Goal: Register for event/course

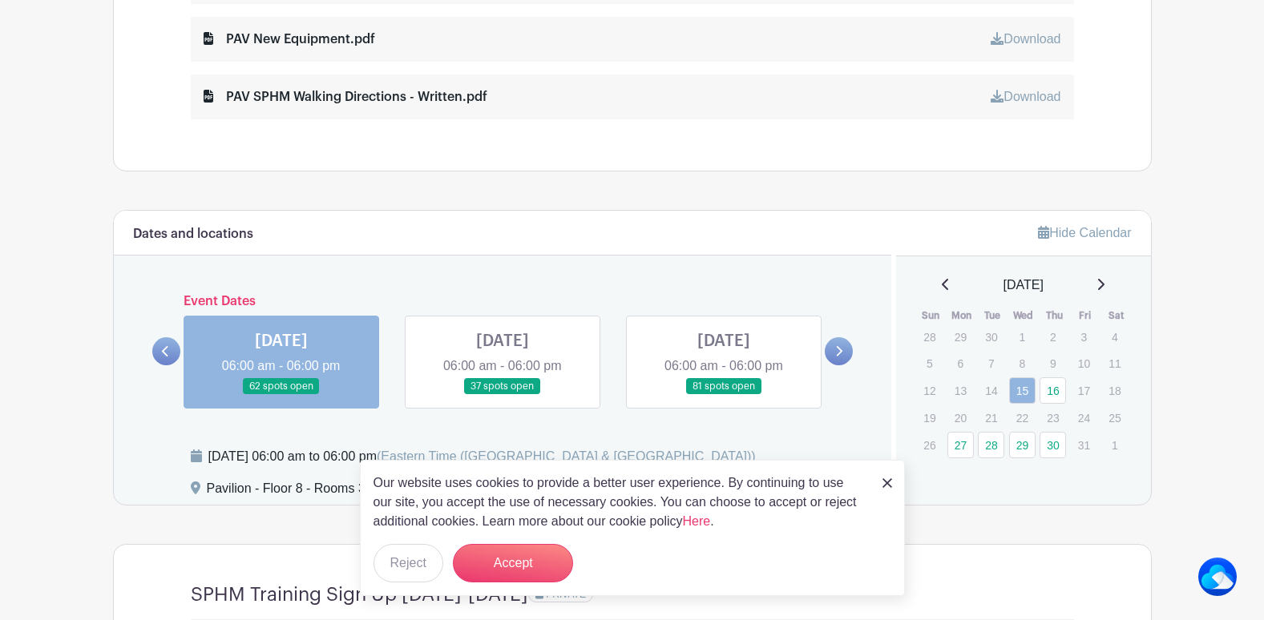
scroll to position [1042, 0]
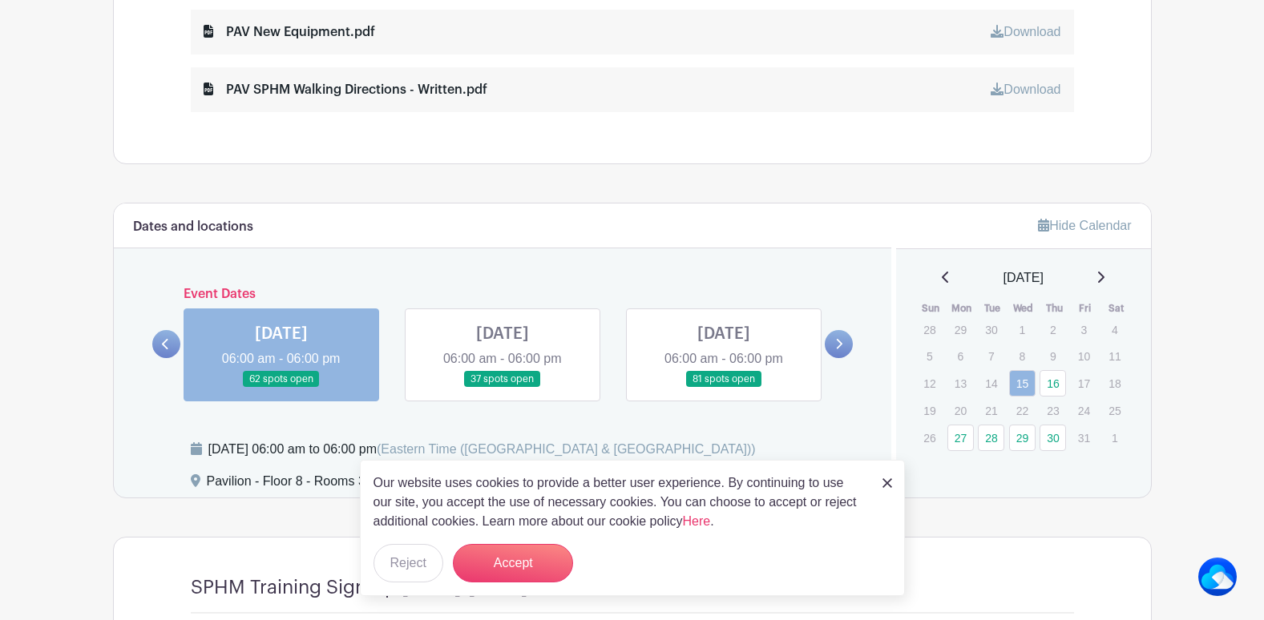
click at [894, 484] on div "Our website uses cookies to provide a better user experience. By continuing to …" at bounding box center [632, 528] width 545 height 136
click at [281, 388] on link at bounding box center [281, 388] width 0 height 0
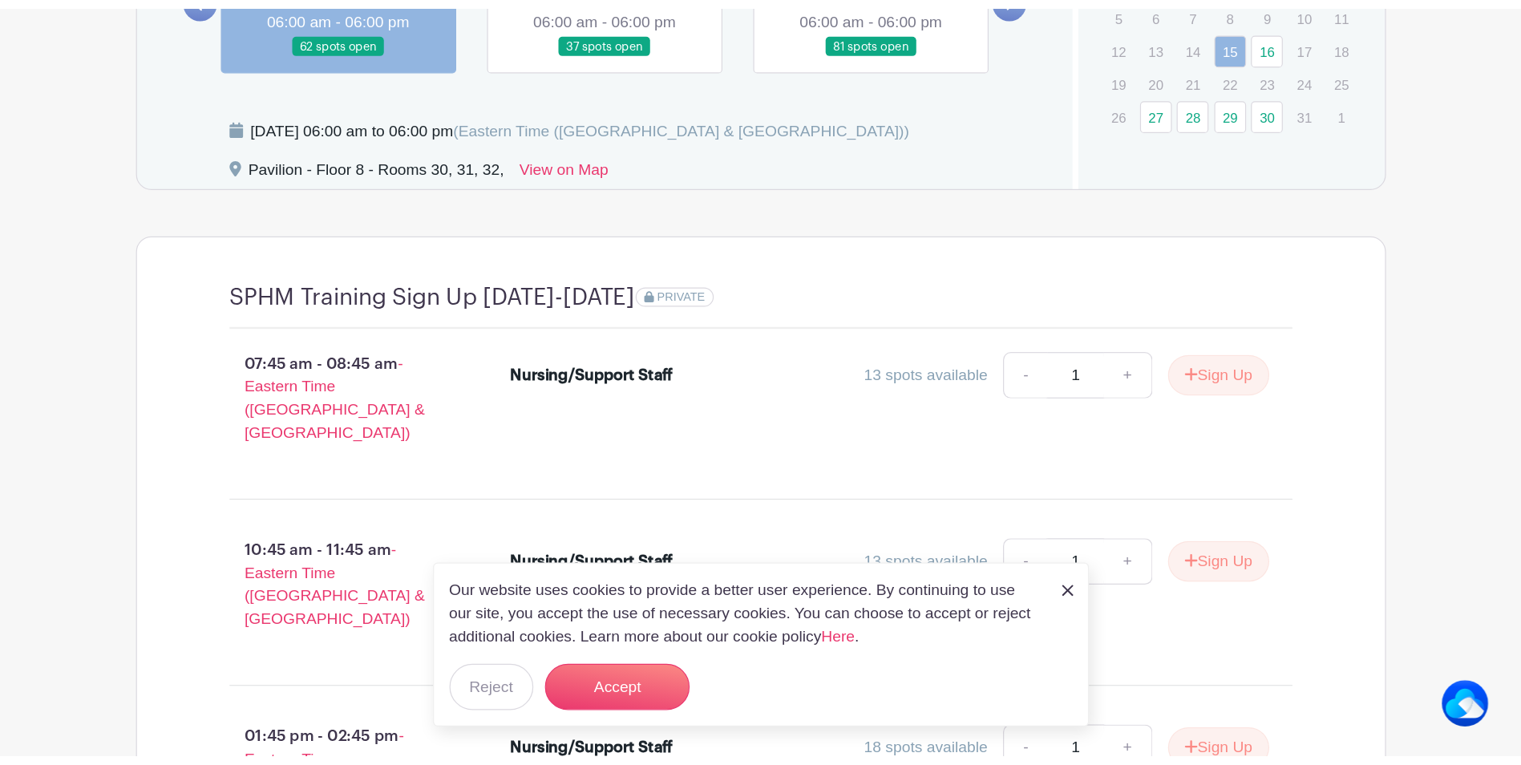
scroll to position [1443, 0]
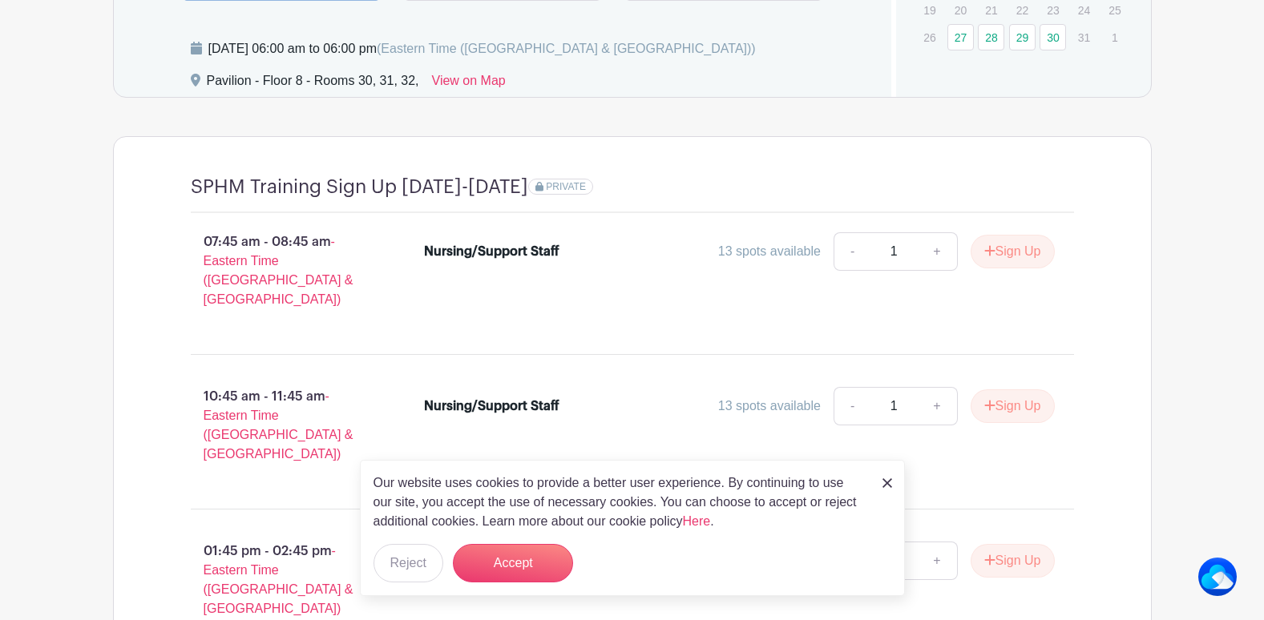
click at [881, 479] on div "Our website uses cookies to provide a better user experience. By continuing to …" at bounding box center [632, 528] width 545 height 136
click at [502, 561] on button "Accept" at bounding box center [513, 563] width 120 height 38
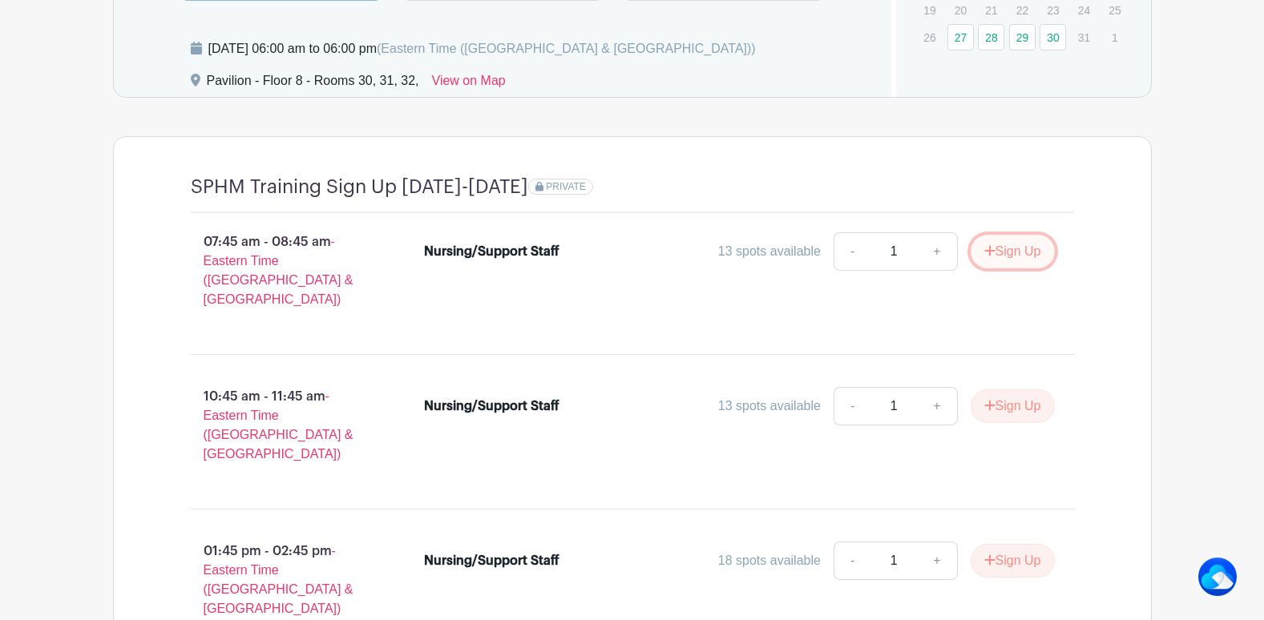
click at [1010, 256] on button "Sign Up" at bounding box center [1013, 252] width 84 height 34
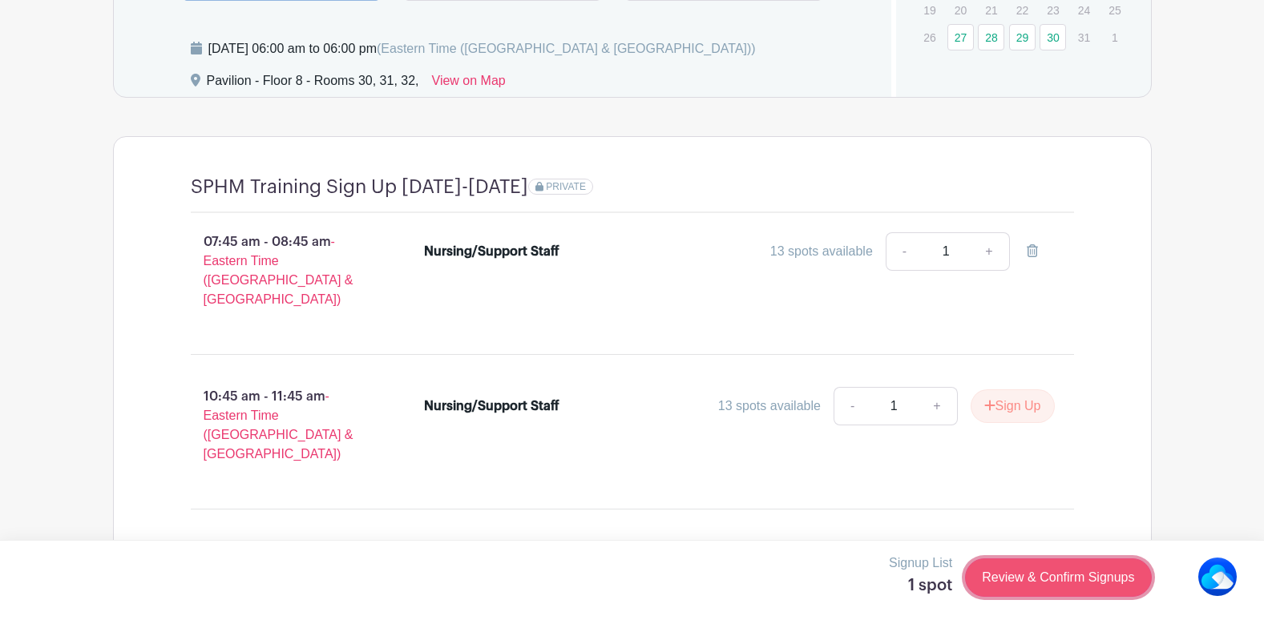
click at [1043, 575] on link "Review & Confirm Signups" at bounding box center [1058, 578] width 186 height 38
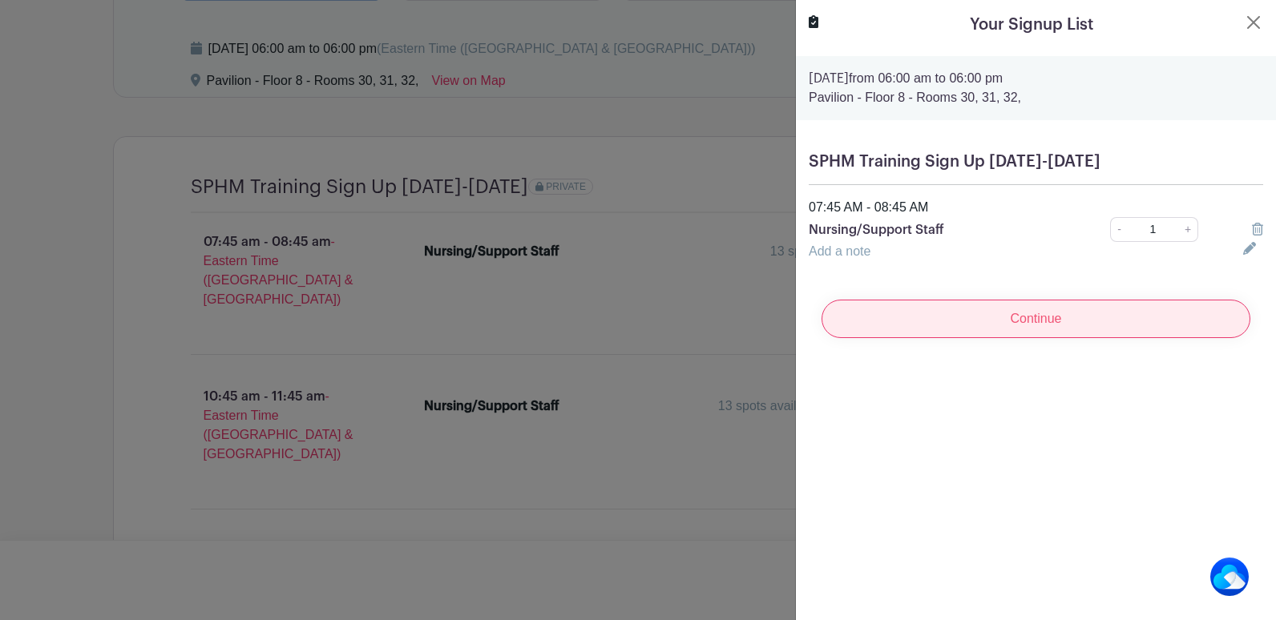
click at [1028, 316] on input "Continue" at bounding box center [1036, 319] width 429 height 38
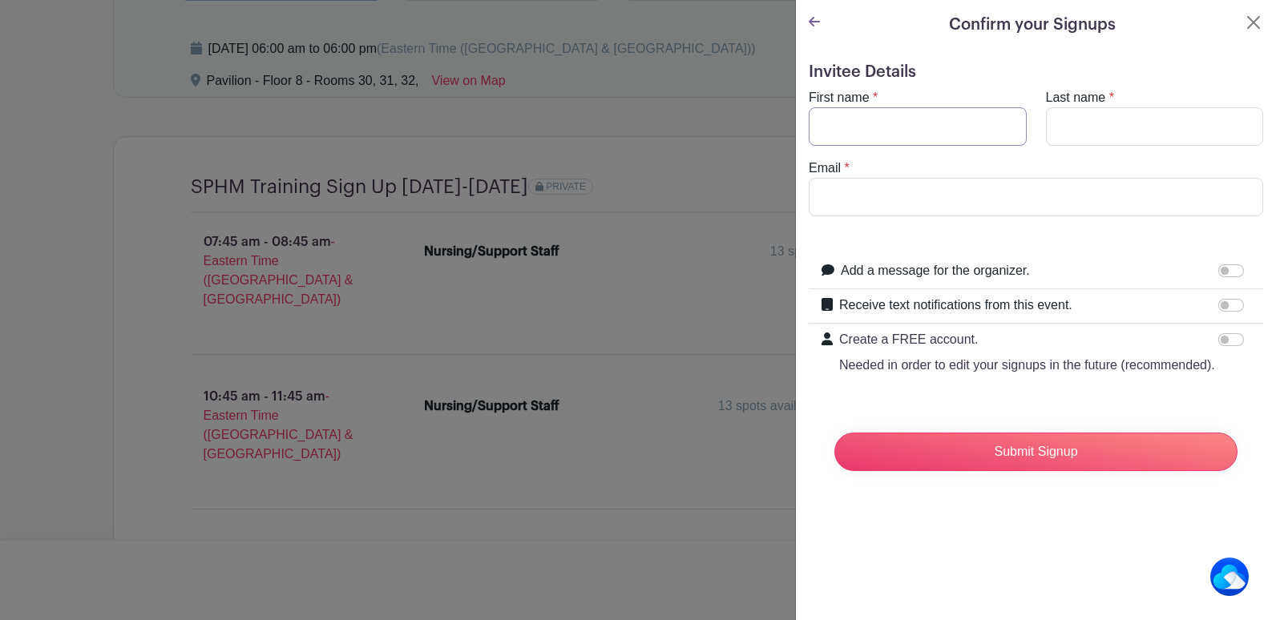
click at [875, 122] on input "First name" at bounding box center [918, 126] width 218 height 38
type input "Jezr"
click at [1066, 127] on input "Last name" at bounding box center [1155, 126] width 218 height 38
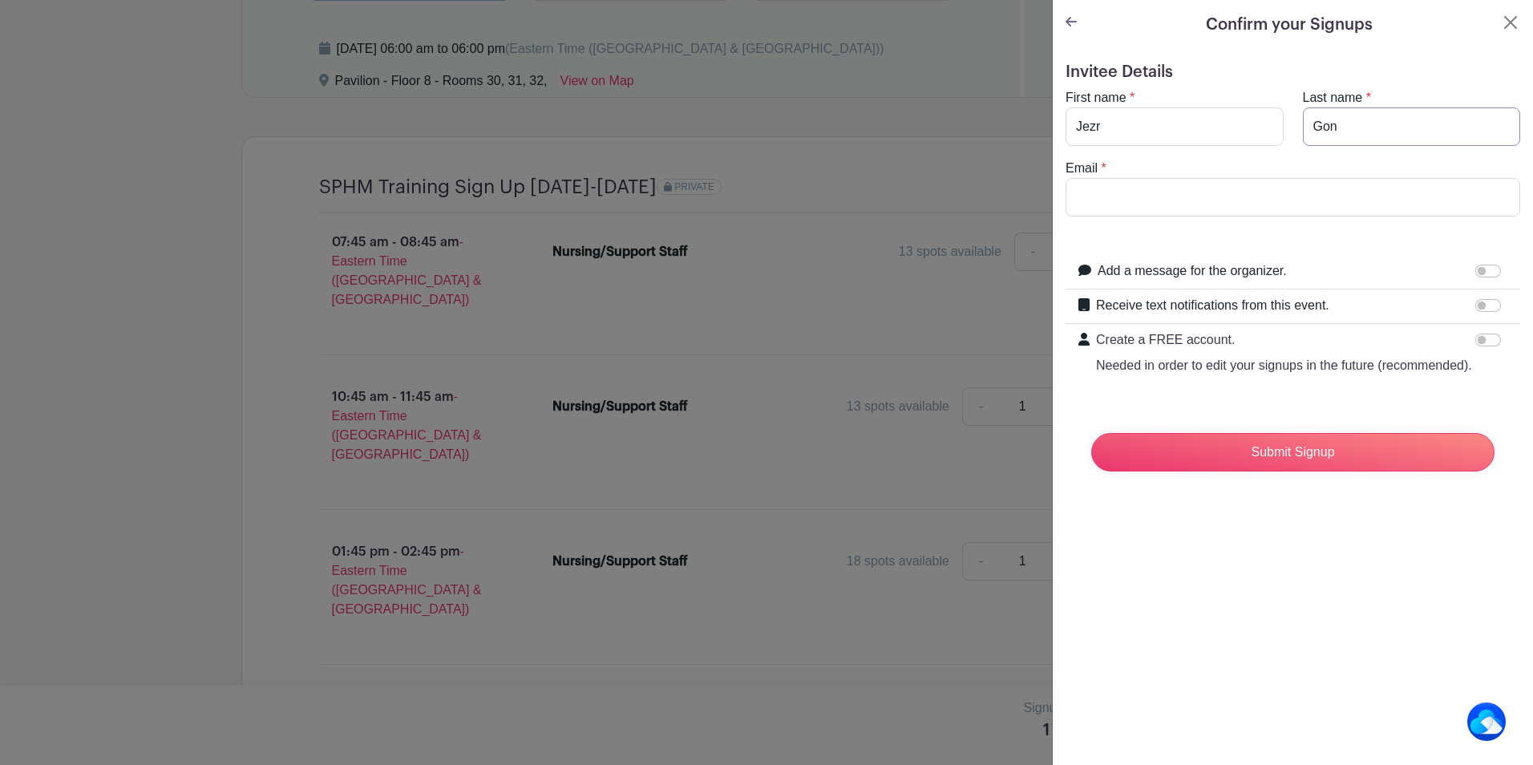
drag, startPoint x: 1330, startPoint y: 127, endPoint x: 1343, endPoint y: 127, distance: 13.6
click at [1263, 128] on input "Gon" at bounding box center [1411, 126] width 218 height 38
type input "[PERSON_NAME]"
click at [1137, 189] on input "Email" at bounding box center [1292, 197] width 454 height 38
click at [1097, 194] on input "Email" at bounding box center [1292, 197] width 454 height 38
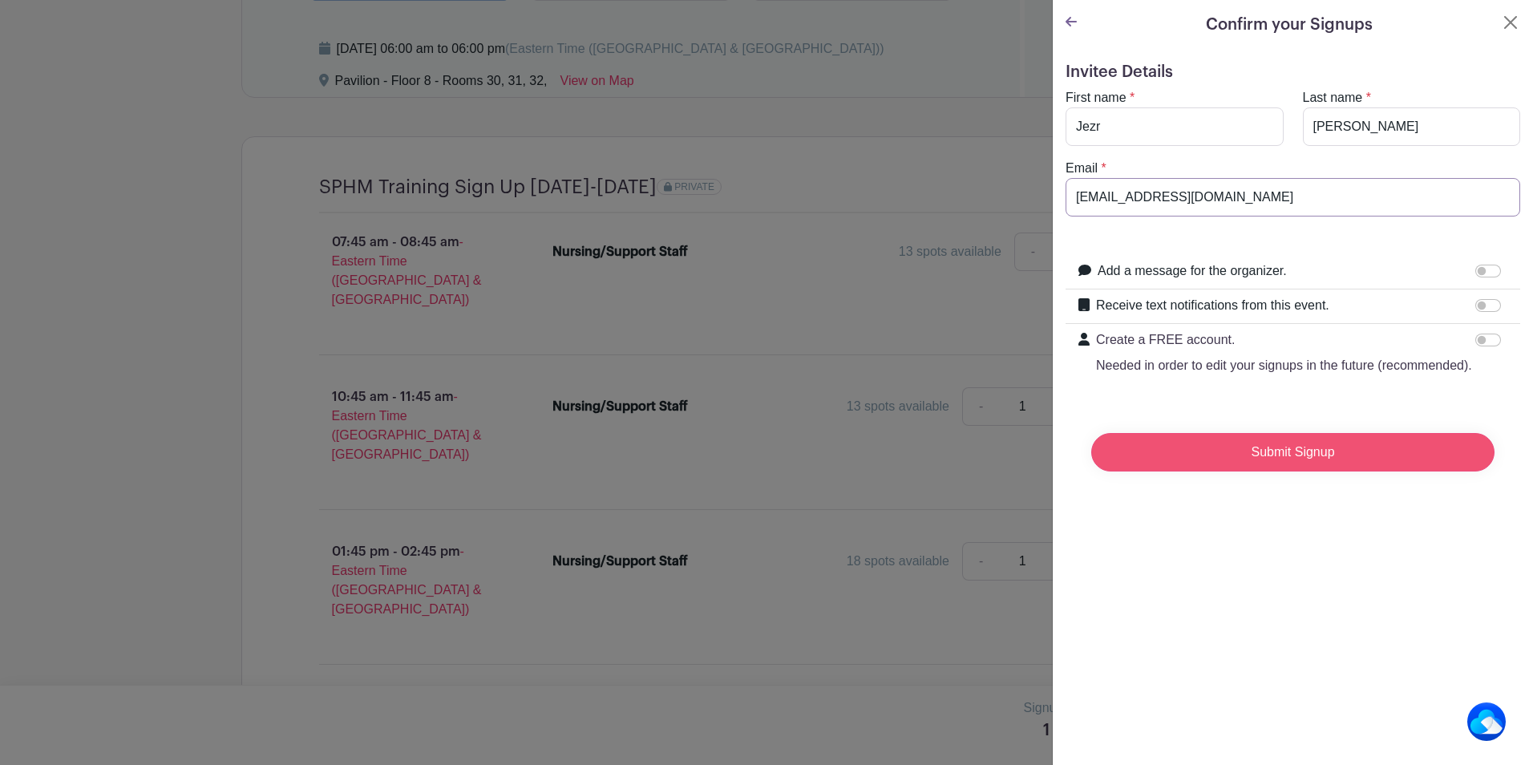
type input "[EMAIL_ADDRESS][DOMAIN_NAME]"
click at [1263, 471] on input "Submit Signup" at bounding box center [1292, 452] width 403 height 38
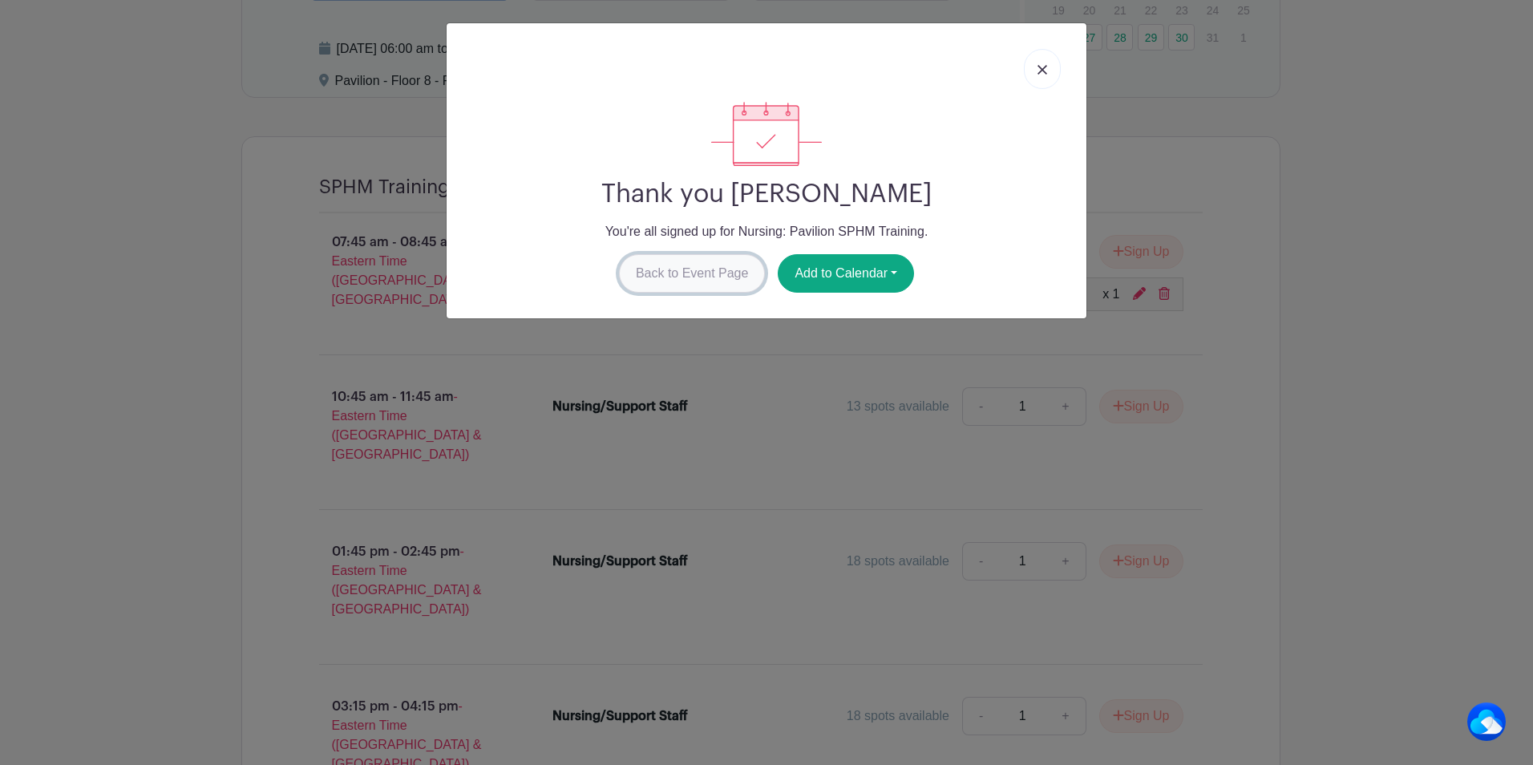
click at [676, 272] on link "Back to Event Page" at bounding box center [692, 273] width 147 height 38
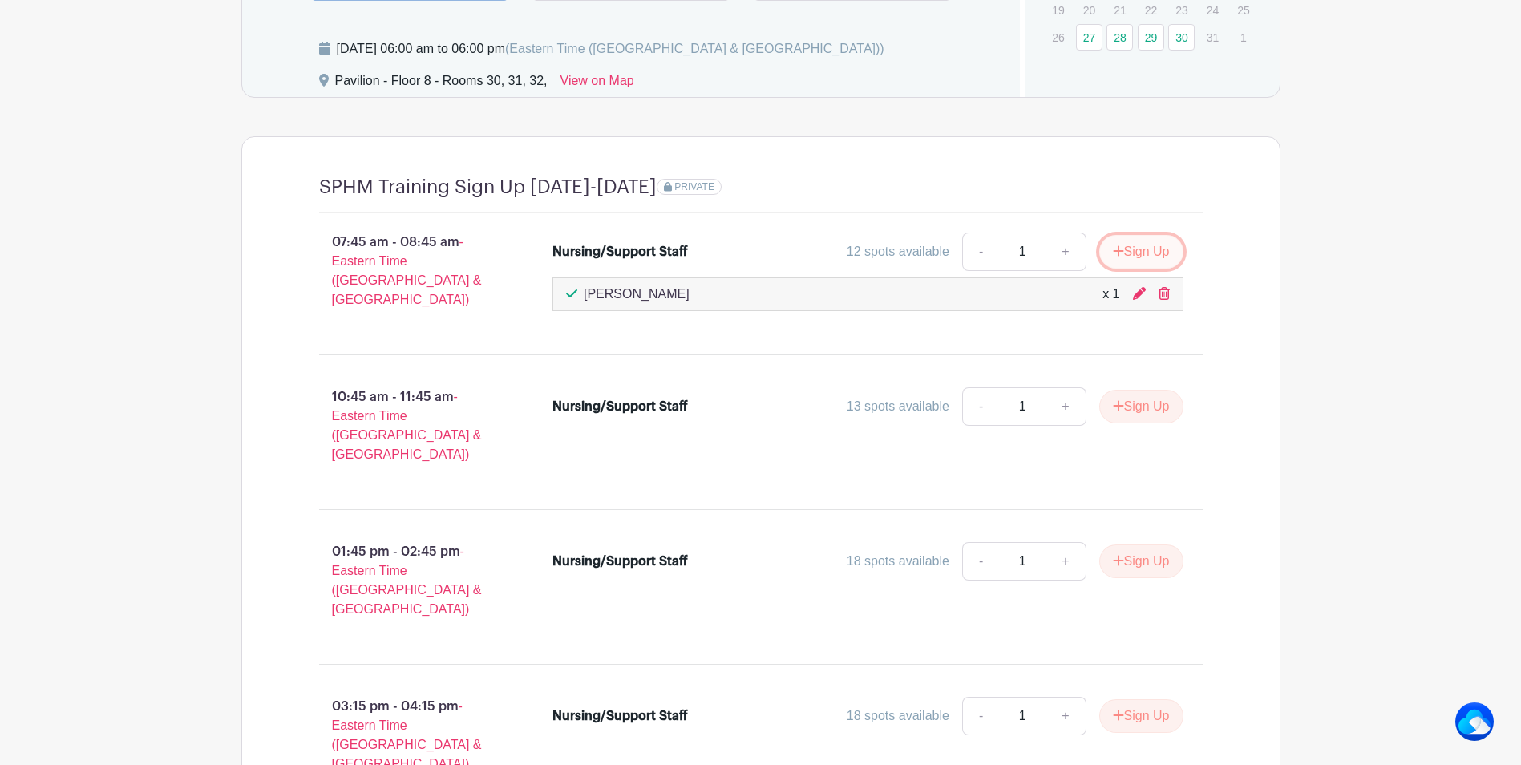
click at [1145, 253] on button "Sign Up" at bounding box center [1141, 252] width 84 height 34
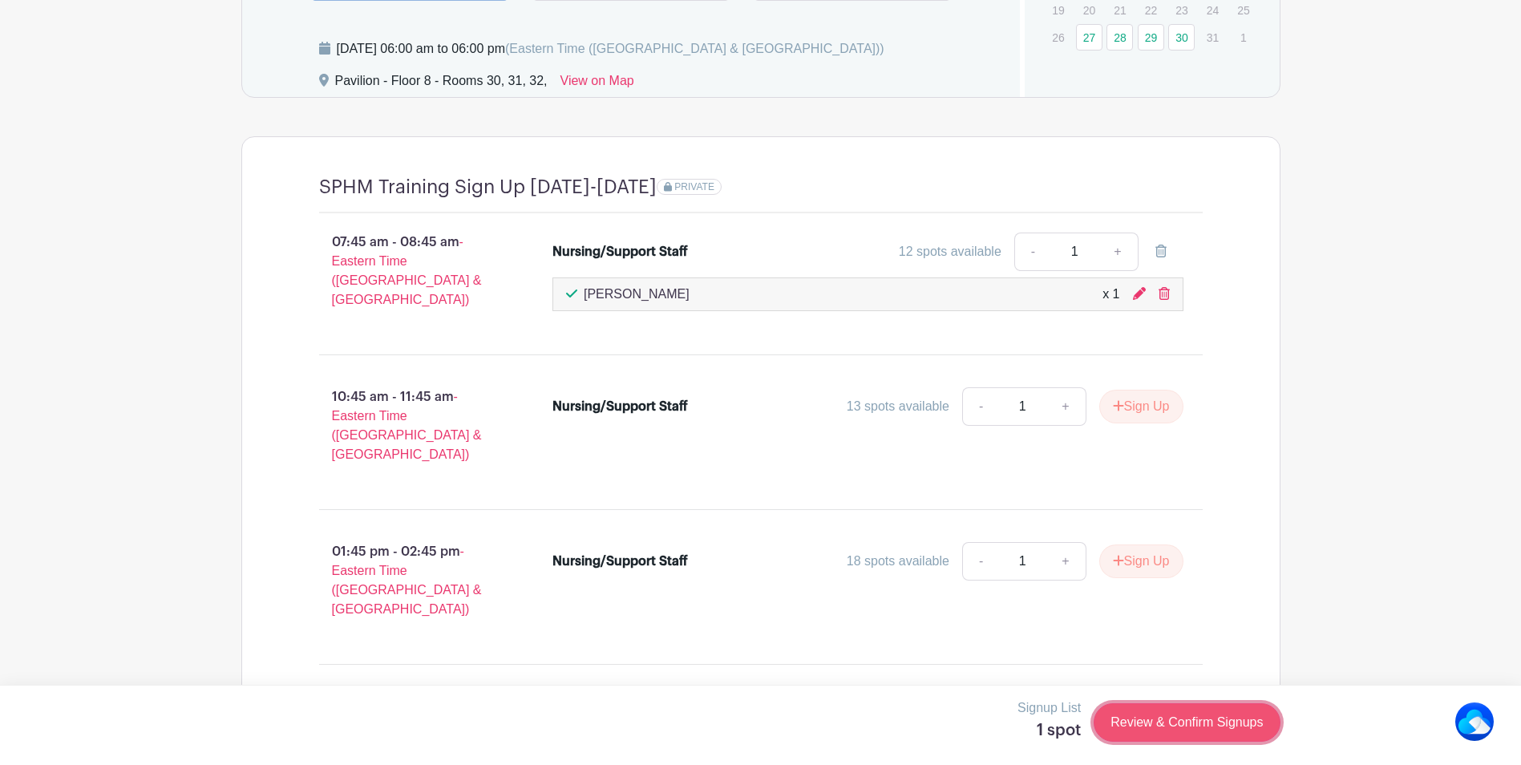
click at [1218, 620] on link "Review & Confirm Signups" at bounding box center [1186, 722] width 186 height 38
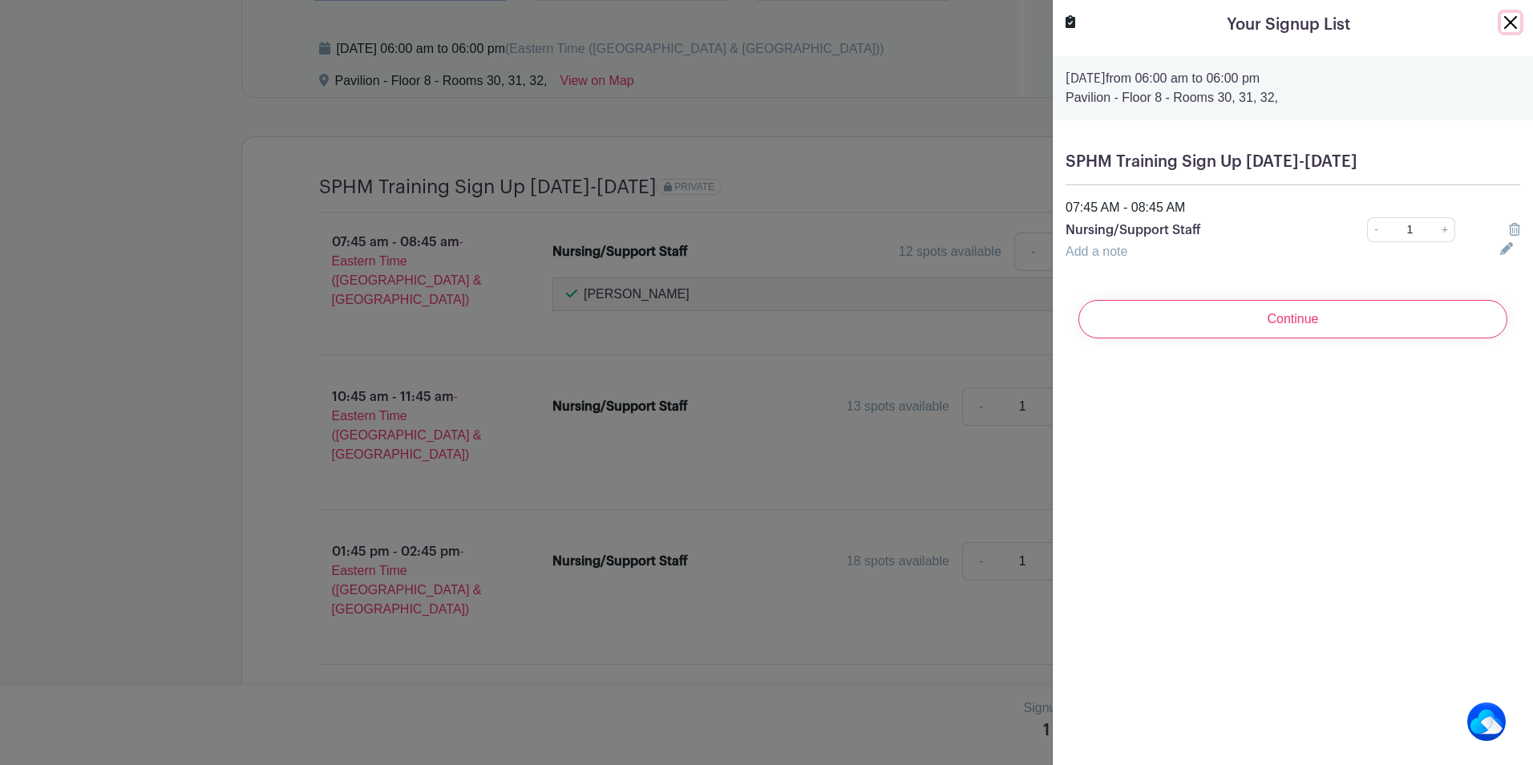
click at [1263, 21] on button "Close" at bounding box center [1509, 22] width 19 height 19
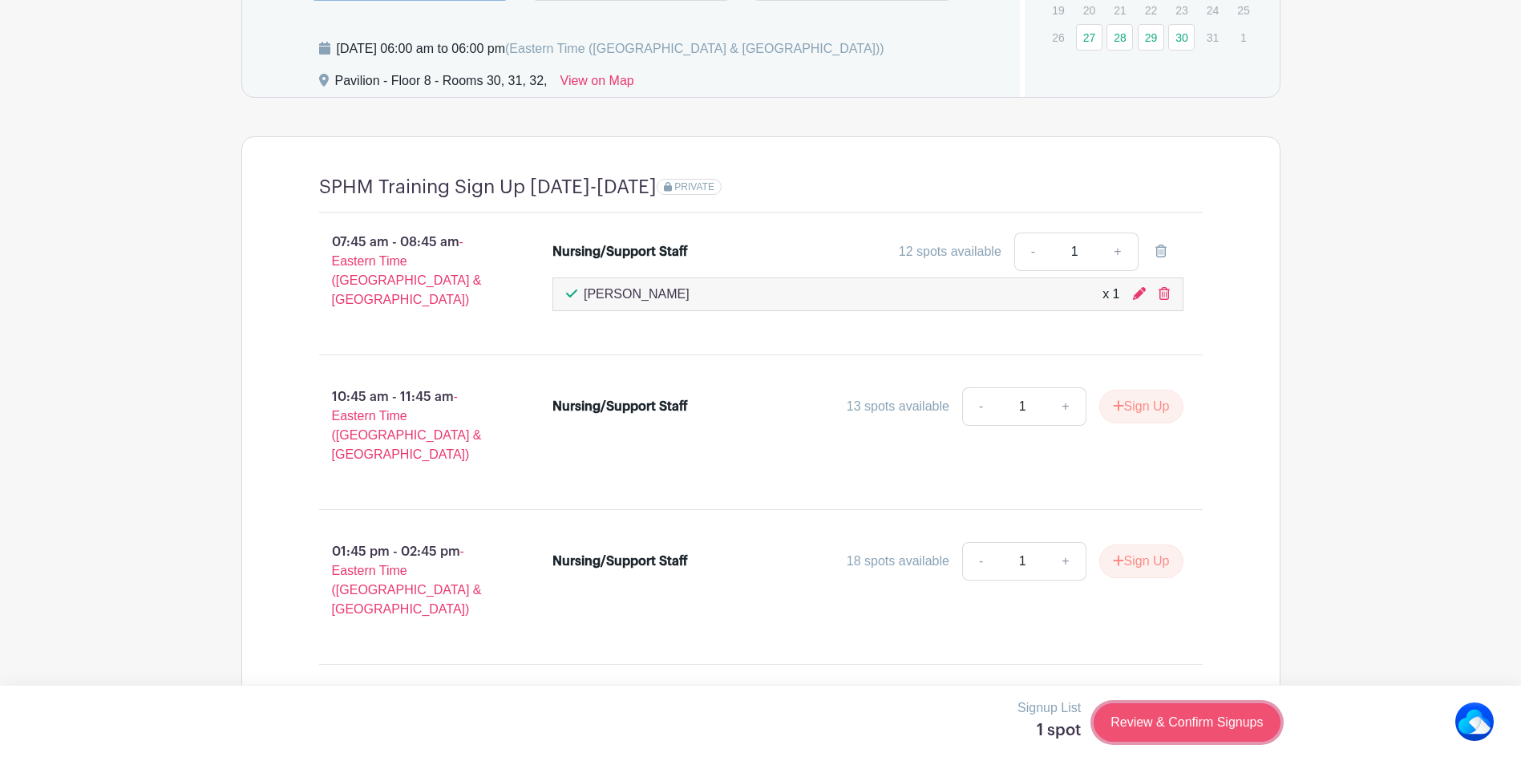
click at [1151, 620] on link "Review & Confirm Signups" at bounding box center [1186, 722] width 186 height 38
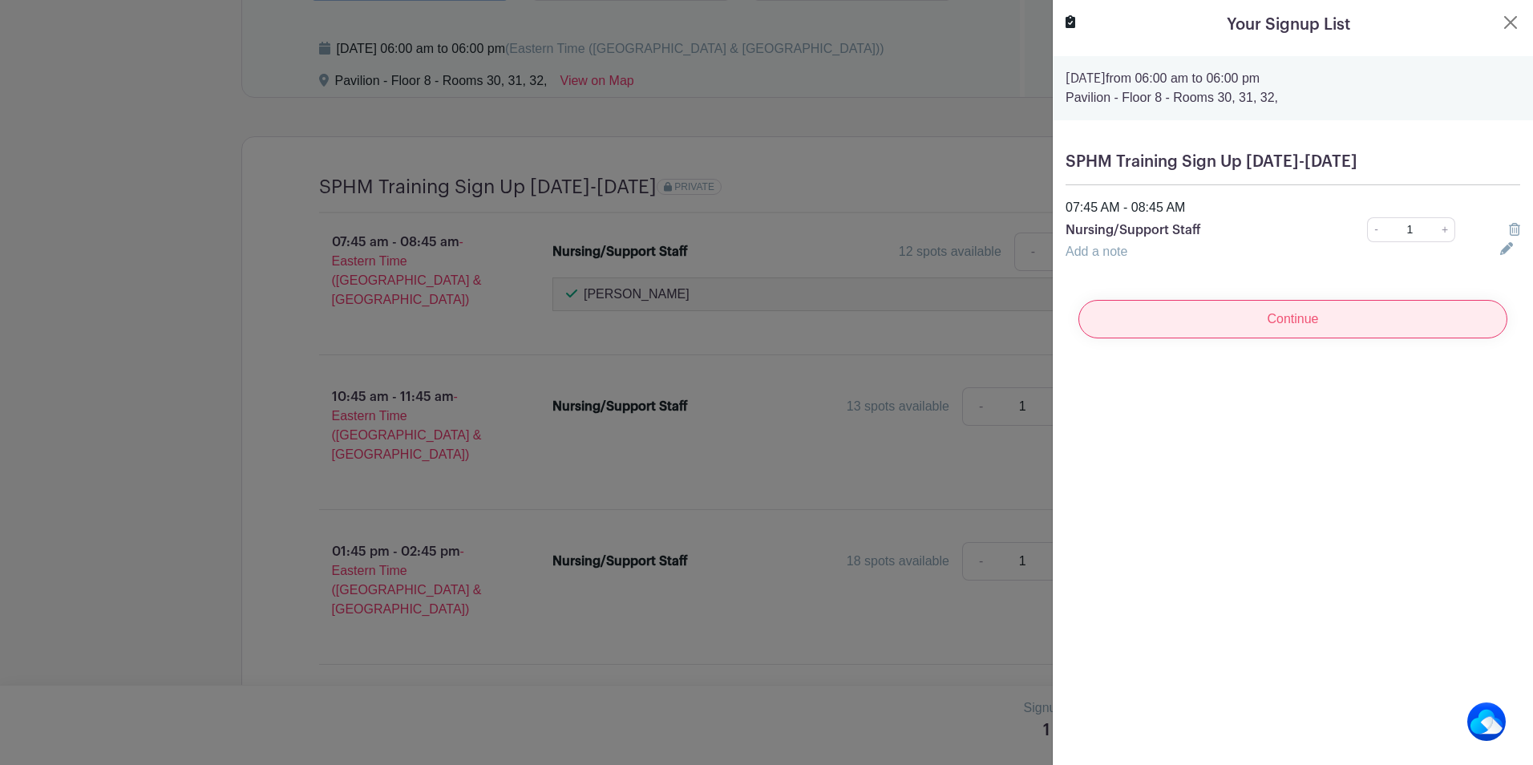
click at [1263, 322] on input "Continue" at bounding box center [1292, 319] width 429 height 38
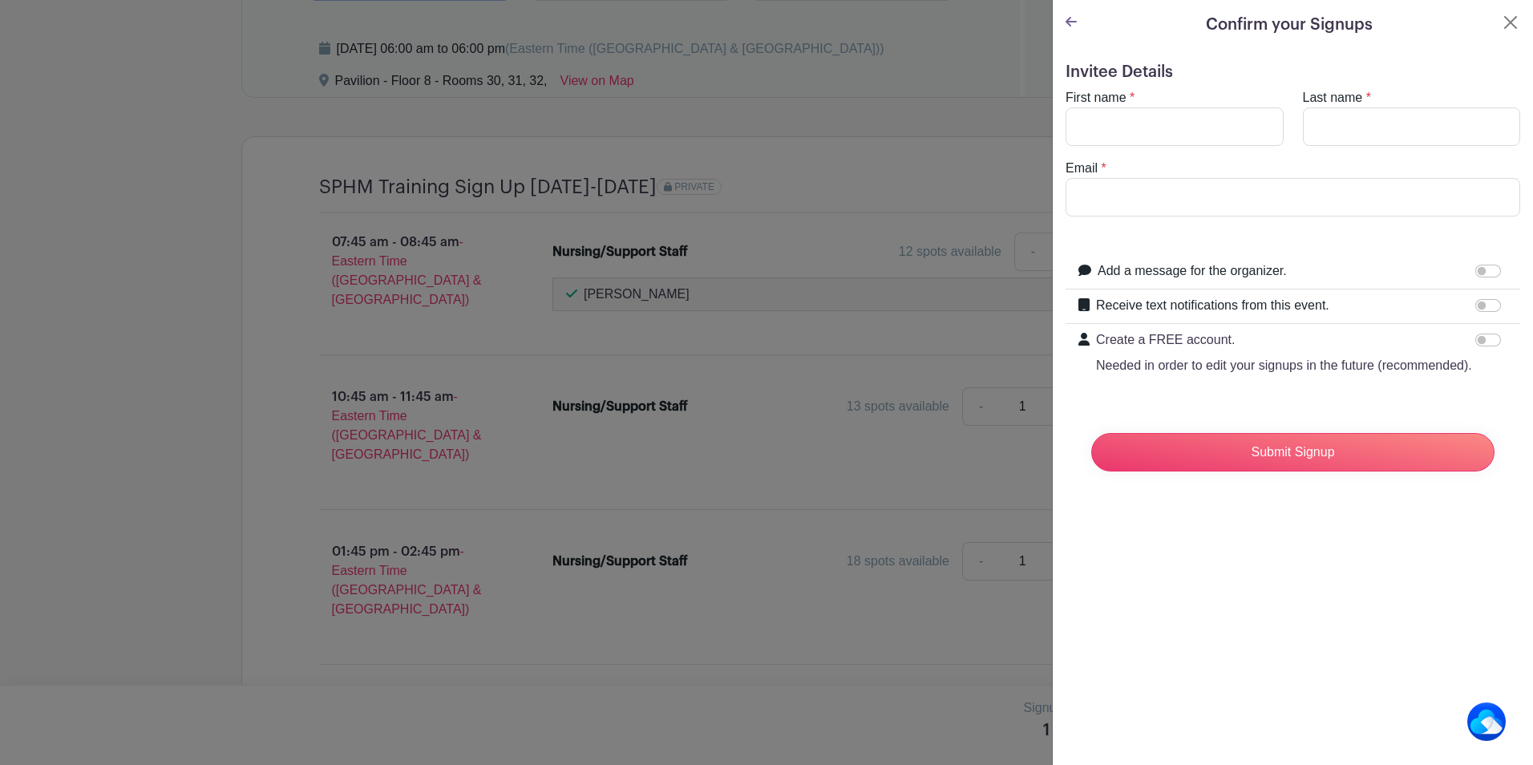
click at [1068, 17] on icon at bounding box center [1070, 21] width 11 height 13
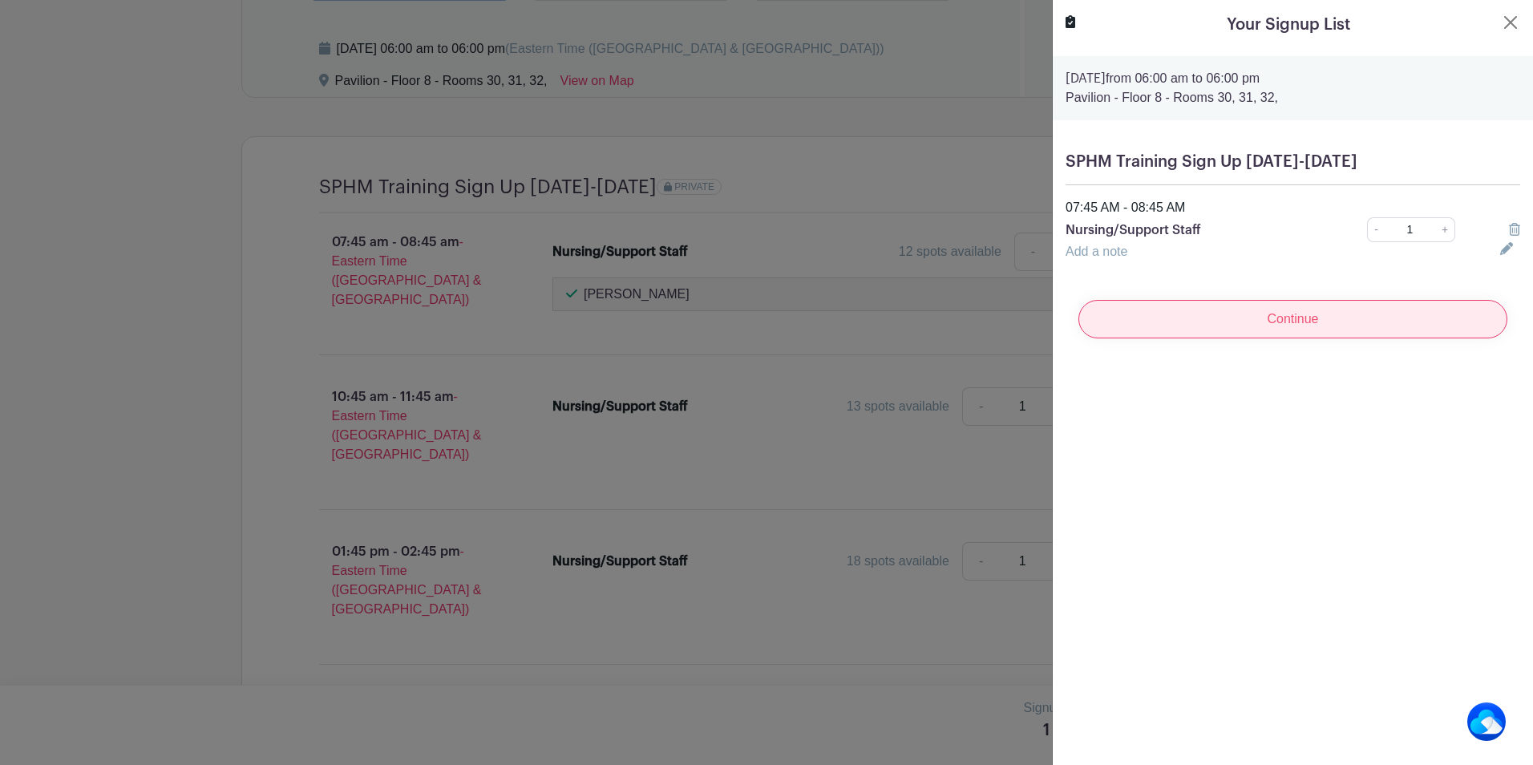
click at [1263, 319] on input "Continue" at bounding box center [1292, 319] width 429 height 38
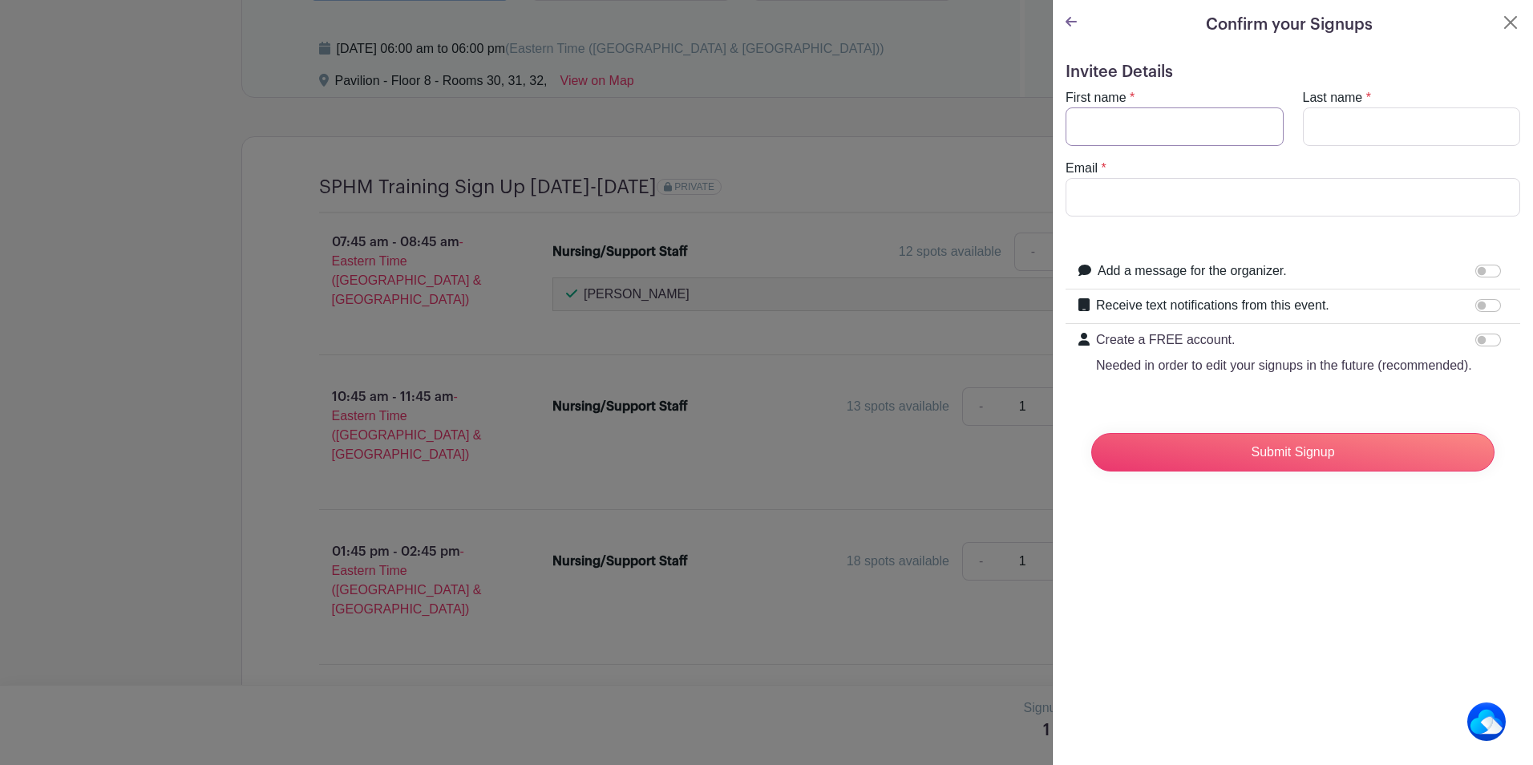
click at [1113, 118] on input "First name" at bounding box center [1174, 126] width 218 height 38
type input "[PERSON_NAME]"
click at [1084, 197] on input "Email" at bounding box center [1292, 197] width 454 height 38
click at [1124, 192] on input "Email" at bounding box center [1292, 197] width 454 height 38
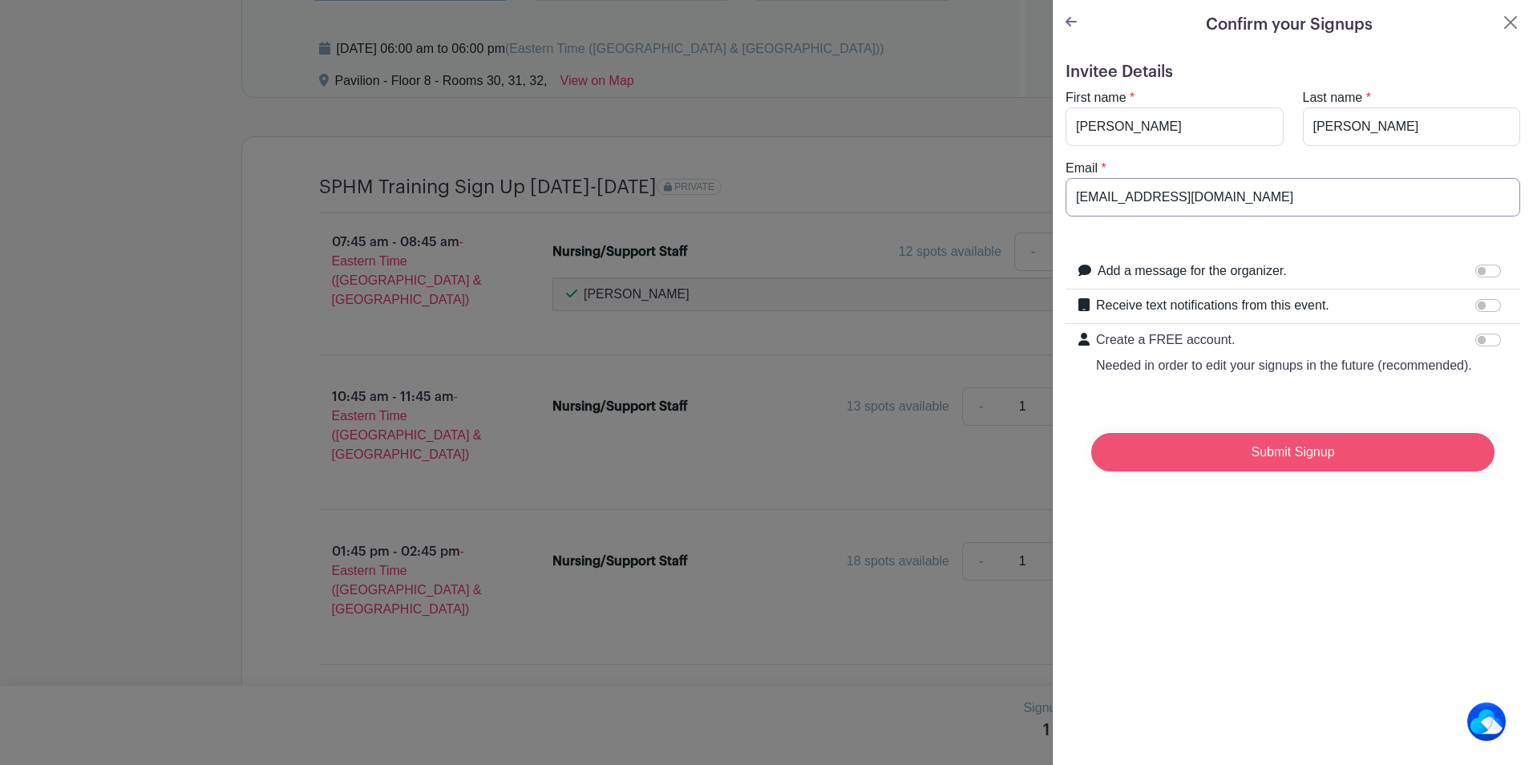
type input "[EMAIL_ADDRESS][DOMAIN_NAME]"
click at [1263, 470] on input "Submit Signup" at bounding box center [1292, 452] width 403 height 38
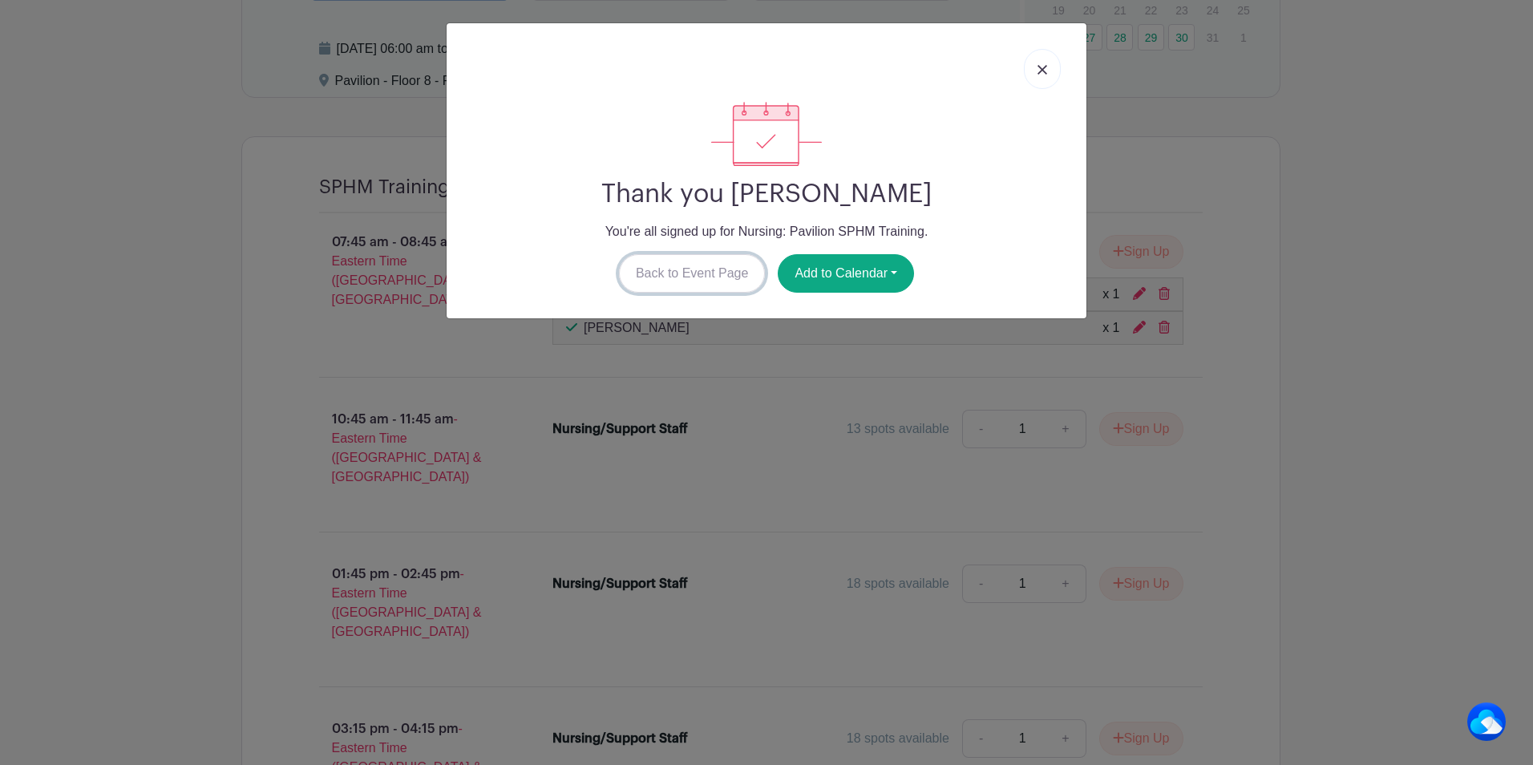
click at [677, 280] on link "Back to Event Page" at bounding box center [692, 273] width 147 height 38
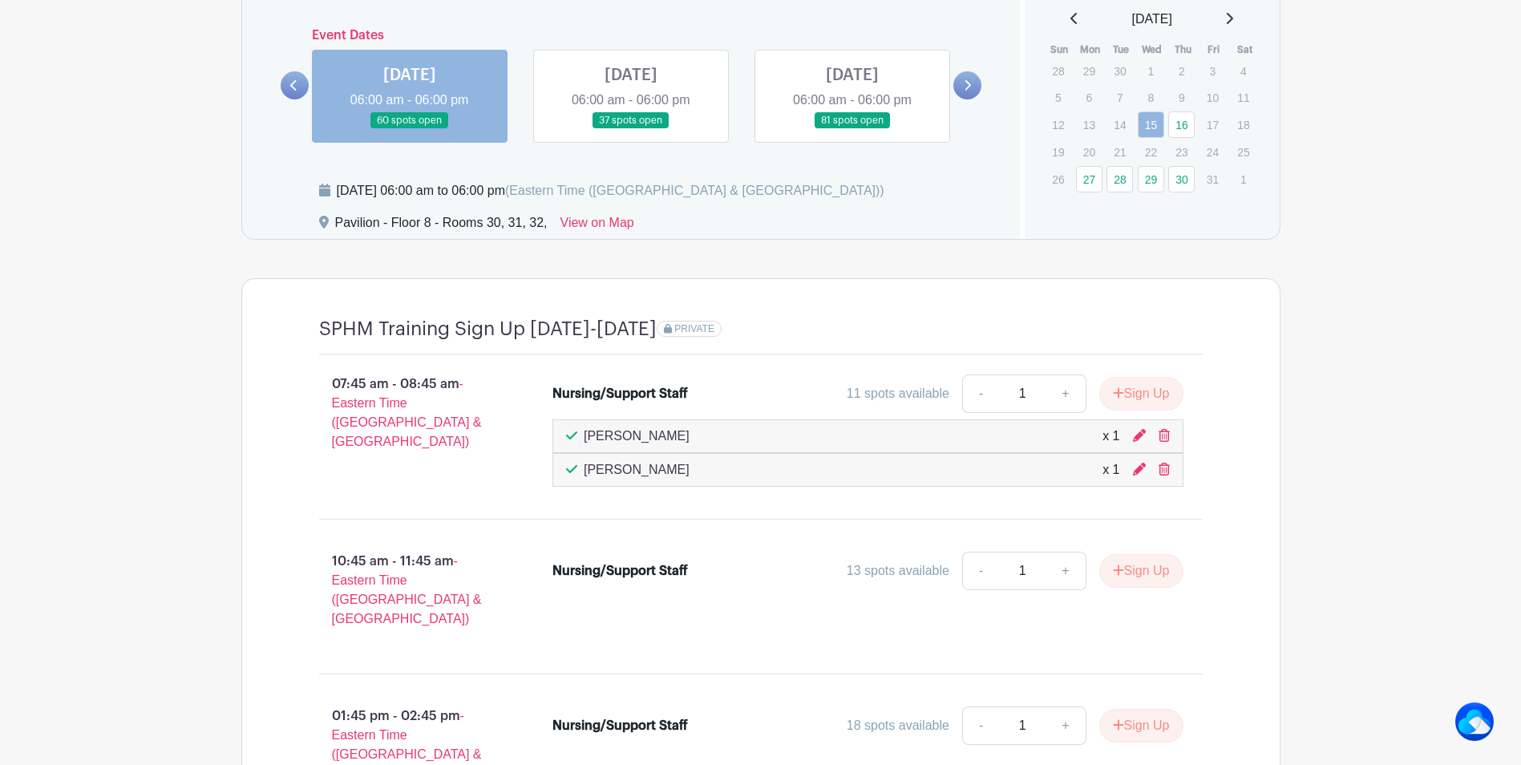
scroll to position [1042, 0]
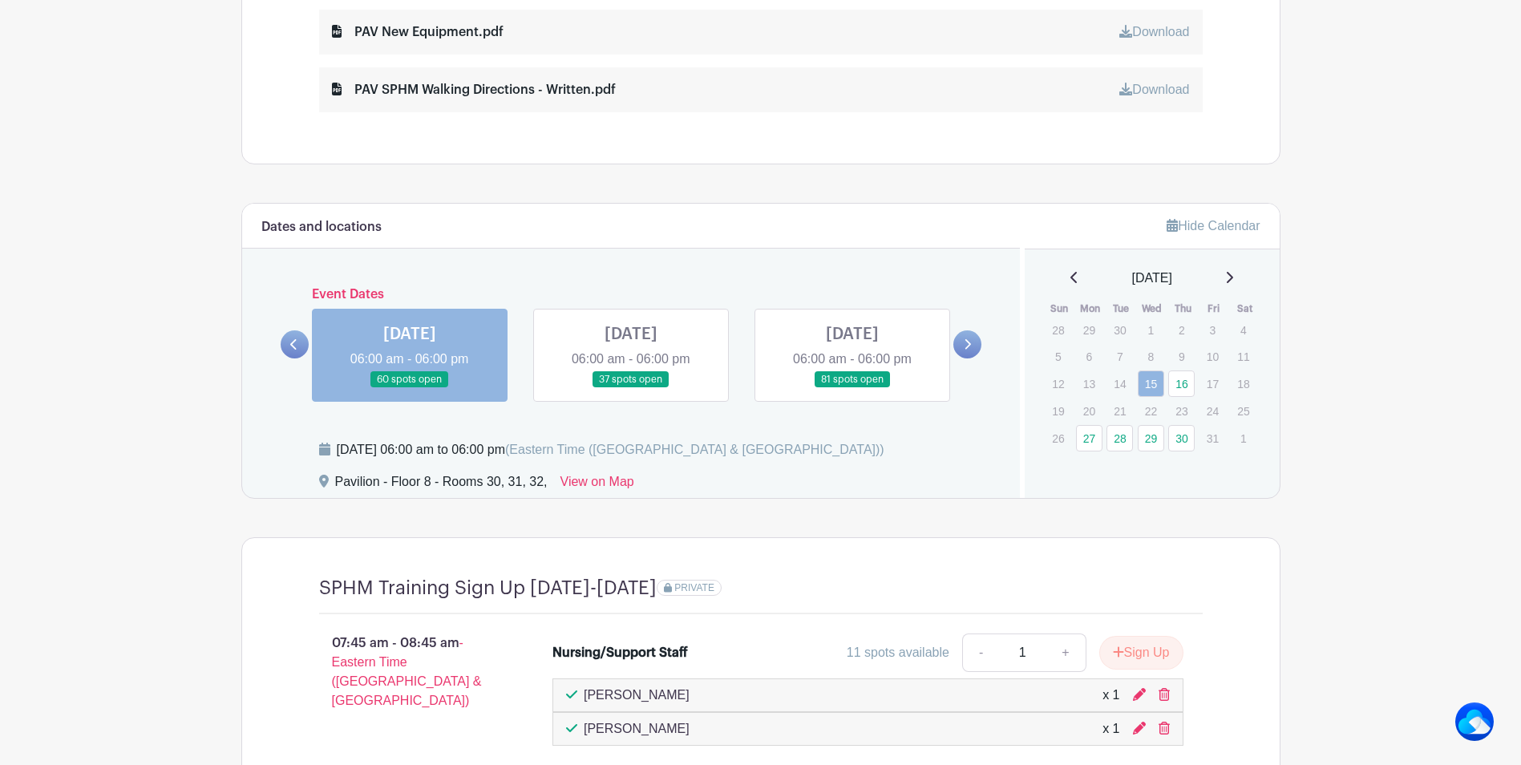
click at [852, 388] on link at bounding box center [852, 388] width 0 height 0
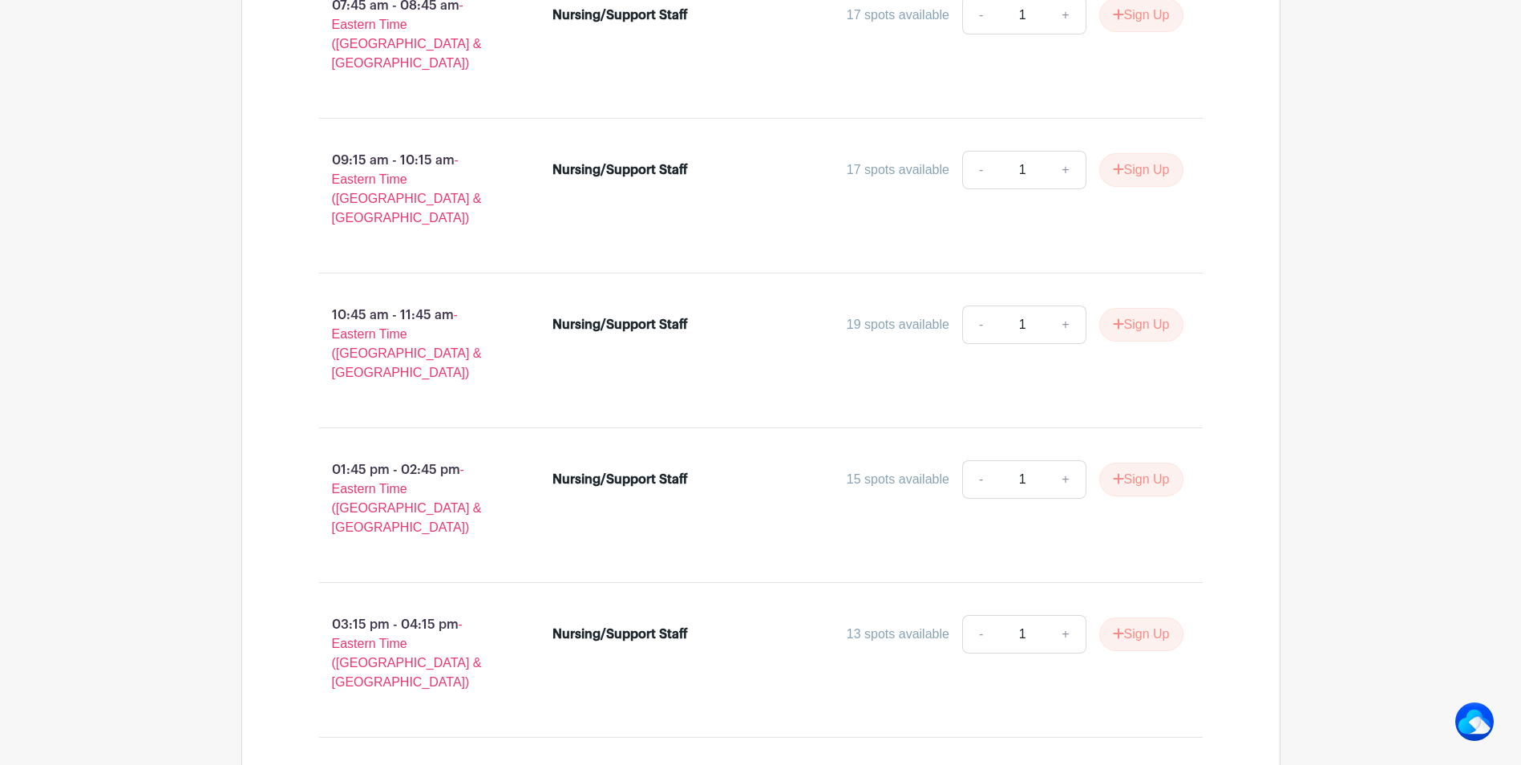
scroll to position [1708, 0]
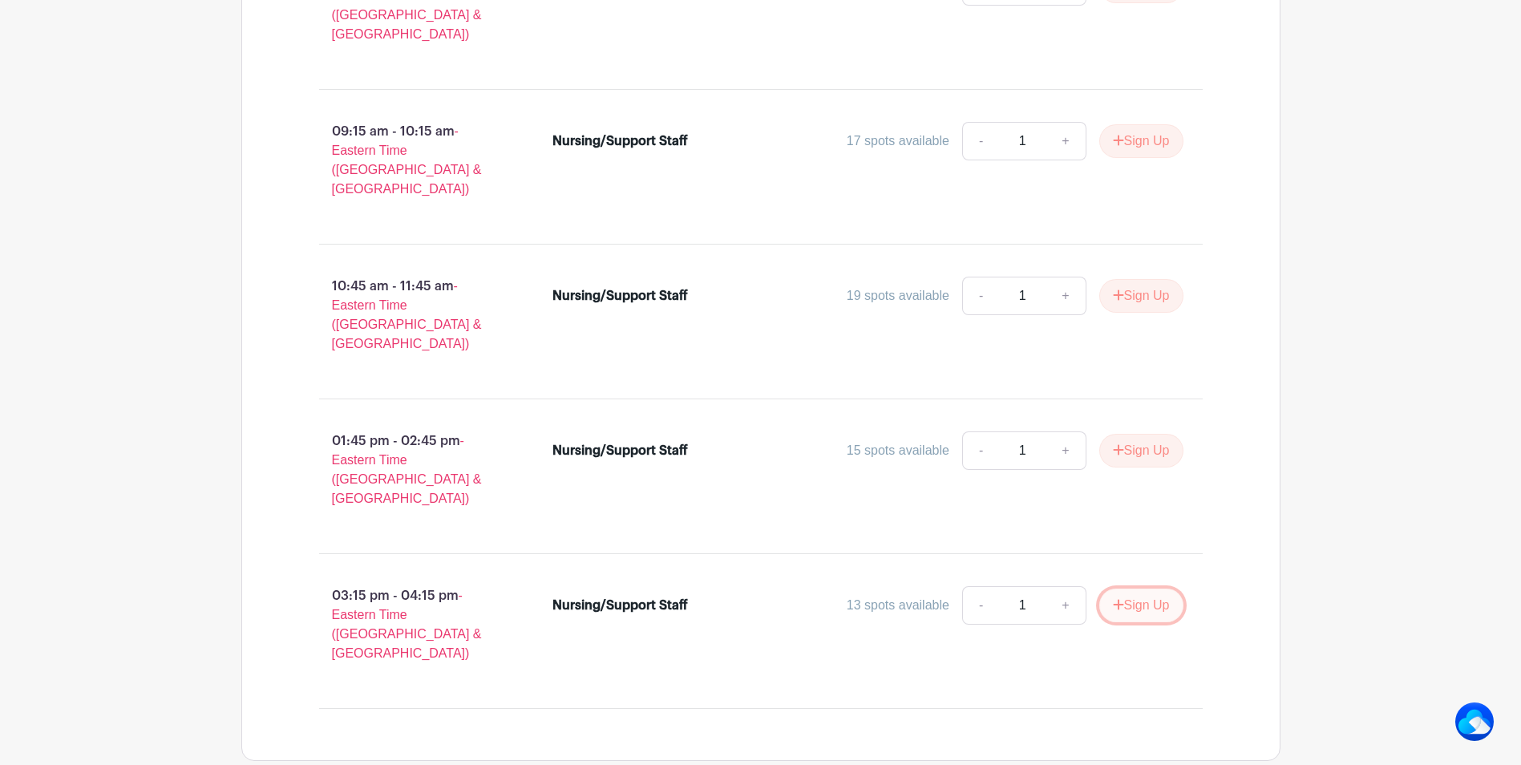
click at [1141, 588] on button "Sign Up" at bounding box center [1141, 605] width 84 height 34
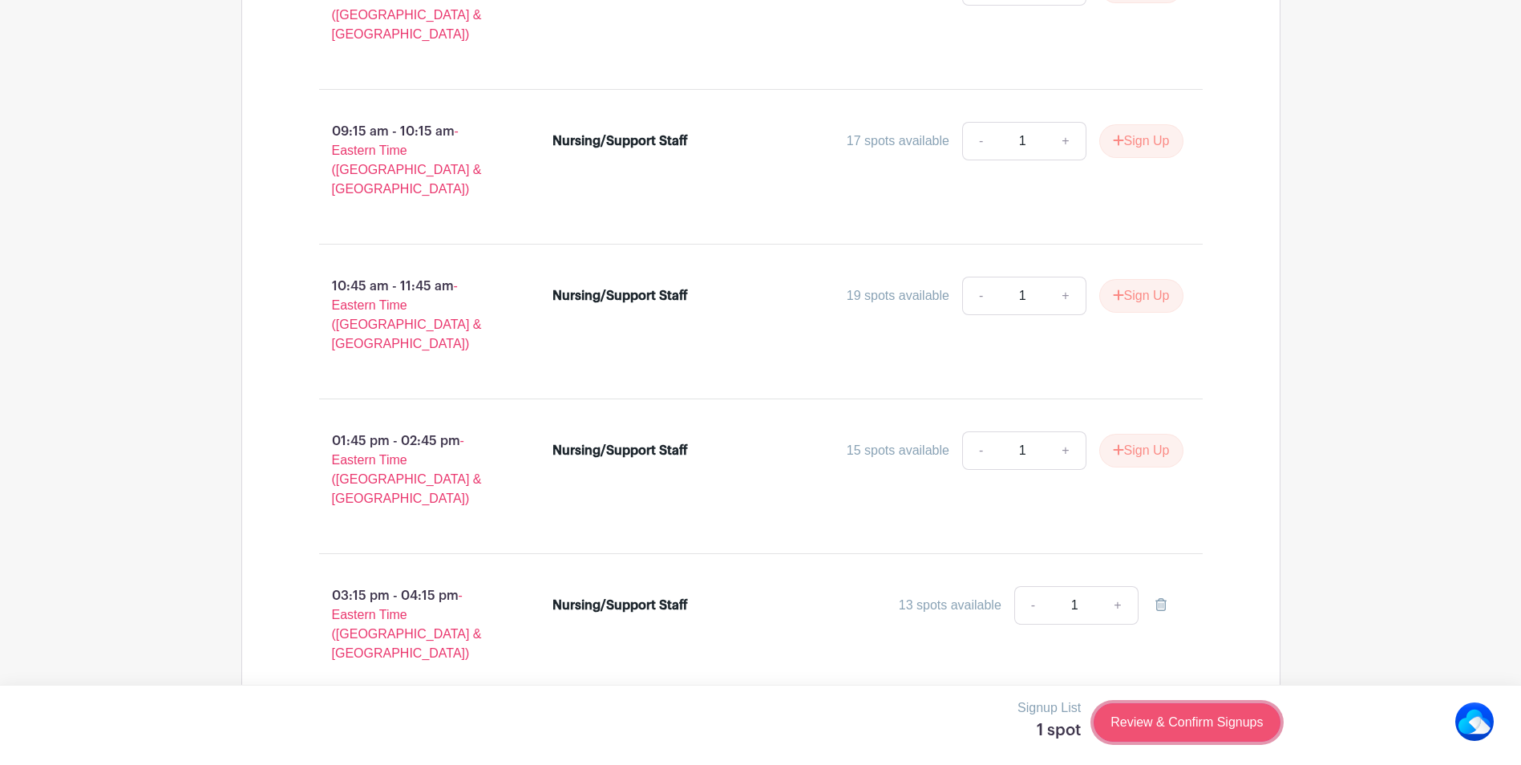
click at [1197, 620] on link "Review & Confirm Signups" at bounding box center [1186, 722] width 186 height 38
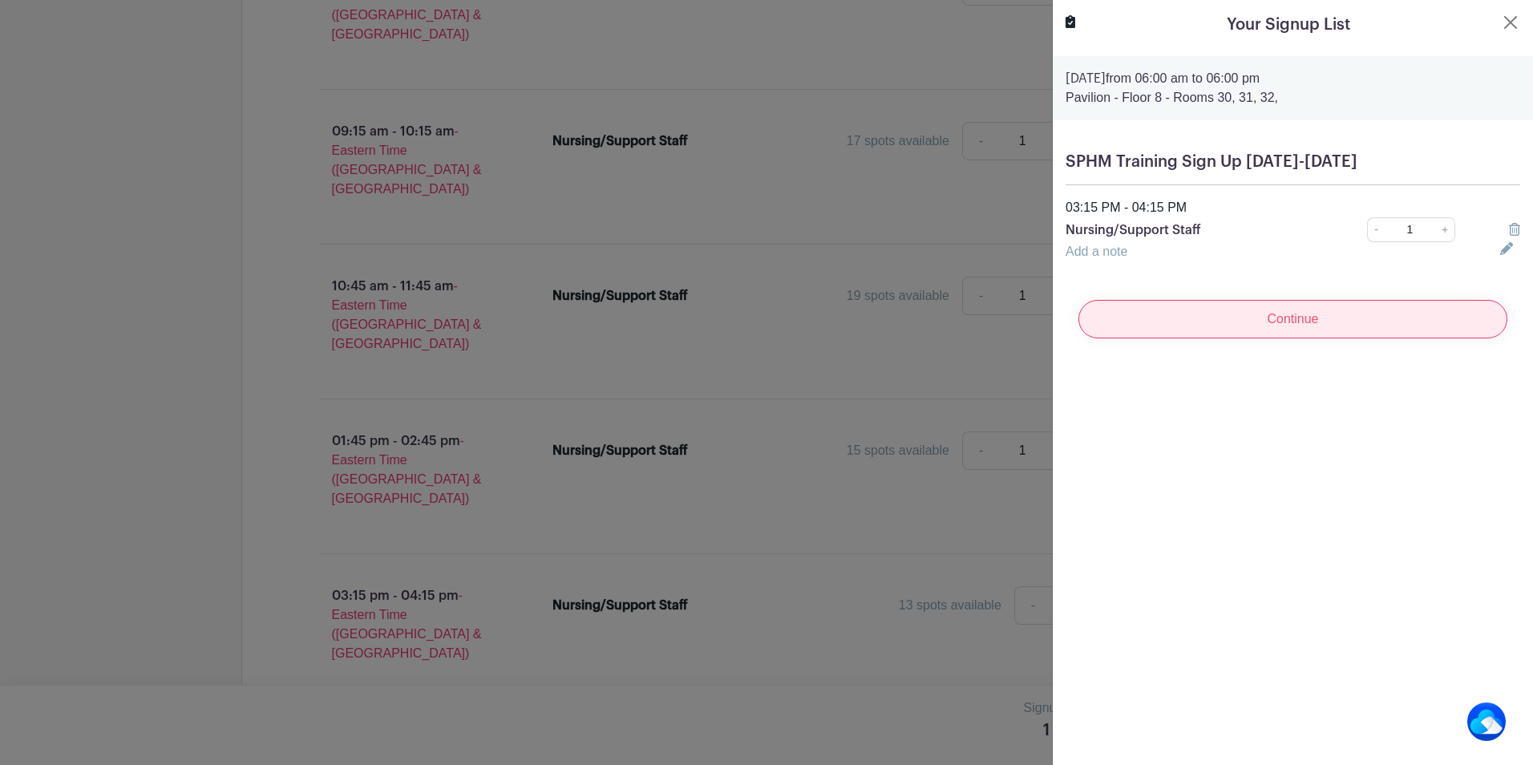
click at [1263, 319] on input "Continue" at bounding box center [1292, 319] width 429 height 38
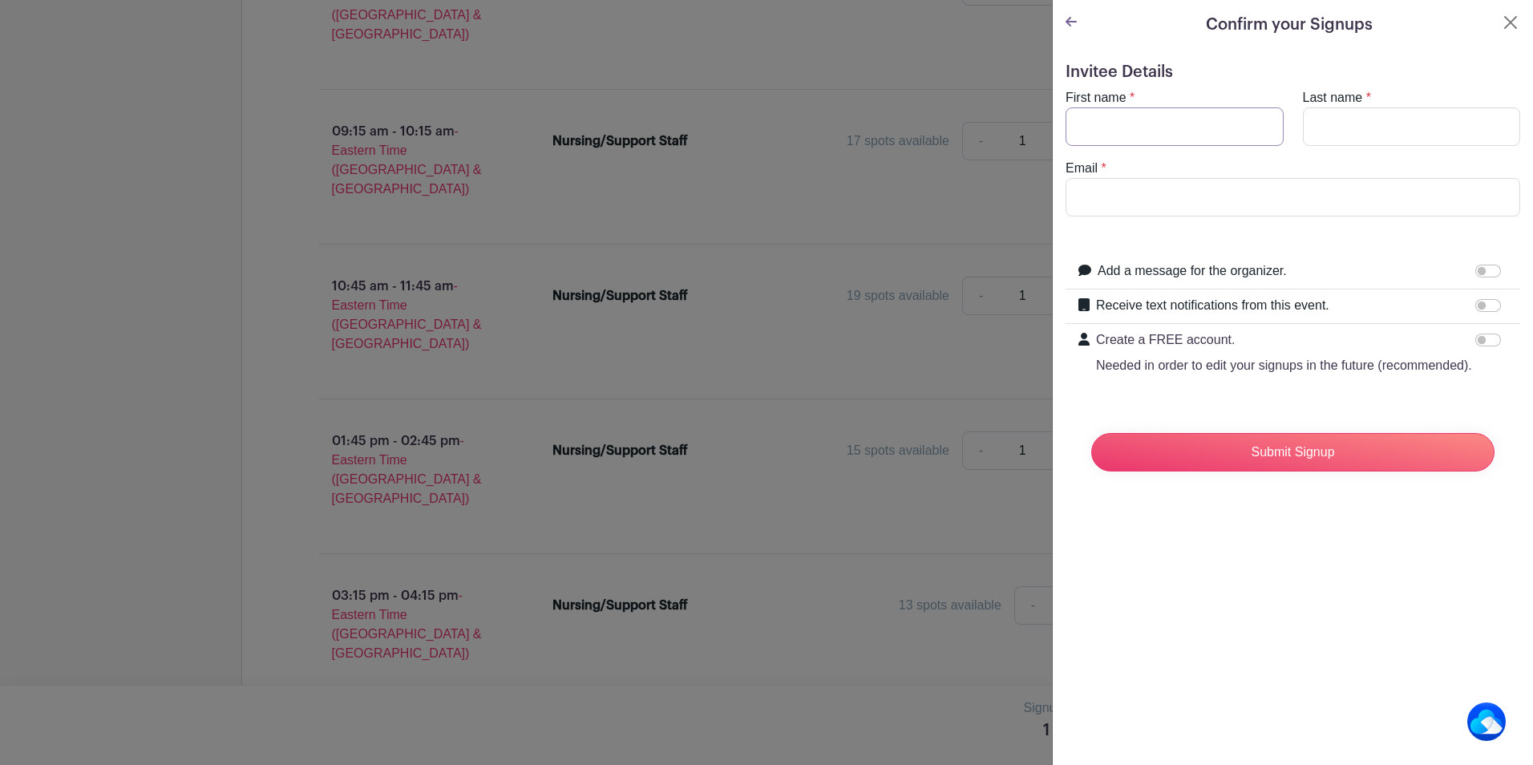
click at [1100, 124] on input "First name" at bounding box center [1174, 126] width 218 height 38
type input "[PERSON_NAME]"
click at [1084, 195] on input "Email" at bounding box center [1292, 197] width 454 height 38
click at [1109, 194] on input "Email" at bounding box center [1292, 197] width 454 height 38
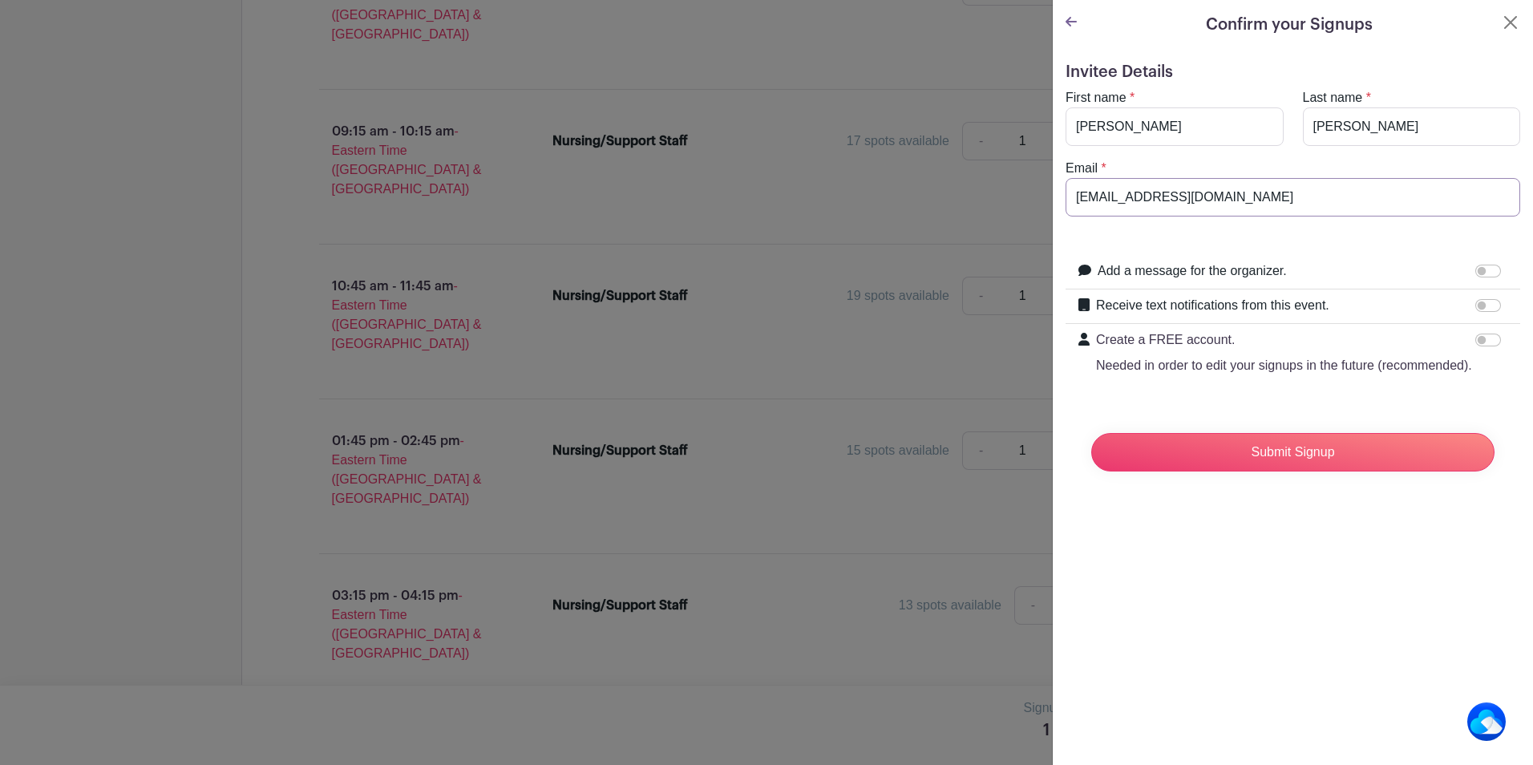
click at [1094, 200] on input "[EMAIL_ADDRESS][DOMAIN_NAME]" at bounding box center [1292, 197] width 454 height 38
click at [1102, 200] on input "[EMAIL_ADDRESS][DOMAIN_NAME]" at bounding box center [1292, 197] width 454 height 38
type input "[EMAIL_ADDRESS][DOMAIN_NAME]"
click at [1263, 464] on input "Submit Signup" at bounding box center [1292, 452] width 403 height 38
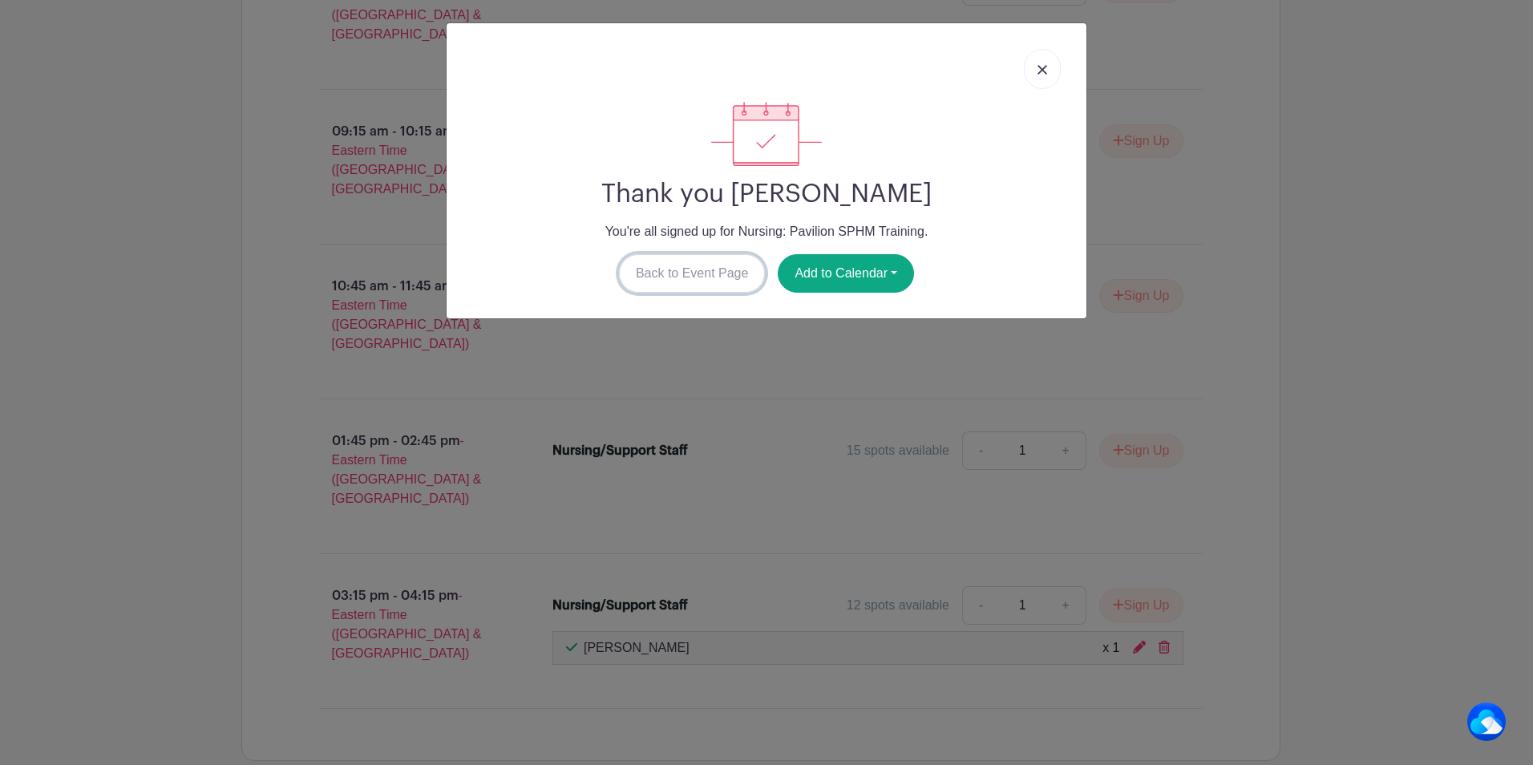
drag, startPoint x: 680, startPoint y: 272, endPoint x: 764, endPoint y: 265, distance: 84.4
click at [679, 272] on link "Back to Event Page" at bounding box center [692, 273] width 147 height 38
